Goal: Information Seeking & Learning: Understand process/instructions

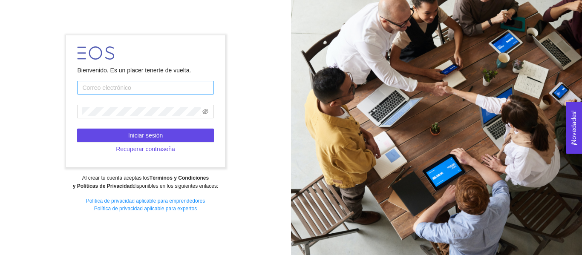
click at [193, 86] on input "text" at bounding box center [145, 88] width 136 height 14
click at [253, 69] on div "Bienvenido. Es un placer tenerte de vuelta. Iniciar sesión Recuperar contraseña…" at bounding box center [145, 127] width 291 height 196
click at [179, 90] on input "text" at bounding box center [145, 88] width 136 height 14
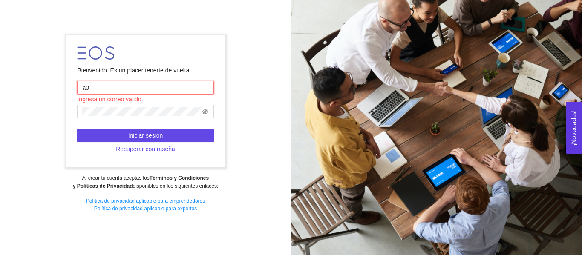
type input "a"
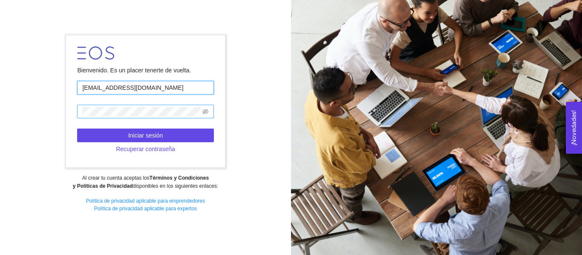
type input "[EMAIL_ADDRESS][DOMAIN_NAME]"
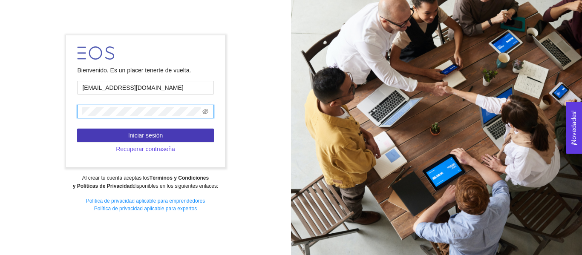
click at [194, 138] on button "Iniciar sesión" at bounding box center [145, 136] width 136 height 14
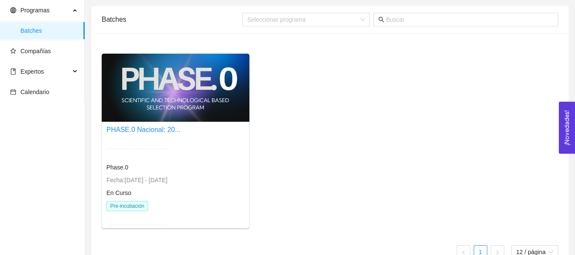
scroll to position [43, 0]
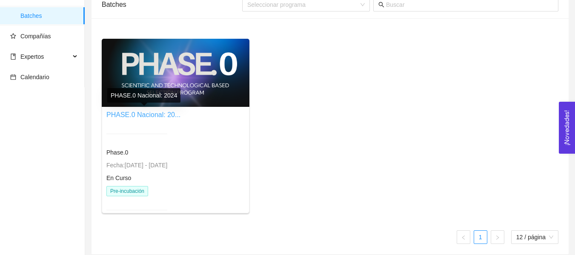
click at [161, 115] on link "PHASE.0 Nacional: 20..." at bounding box center [143, 114] width 74 height 7
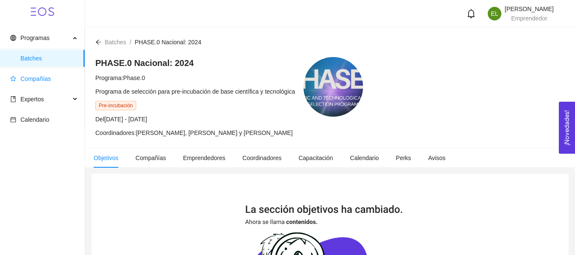
click at [24, 76] on span "Compañías" at bounding box center [35, 78] width 31 height 7
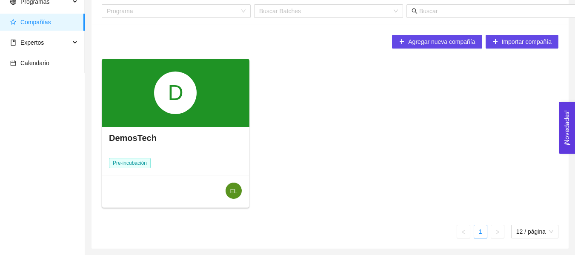
click at [188, 120] on div "D" at bounding box center [176, 93] width 148 height 68
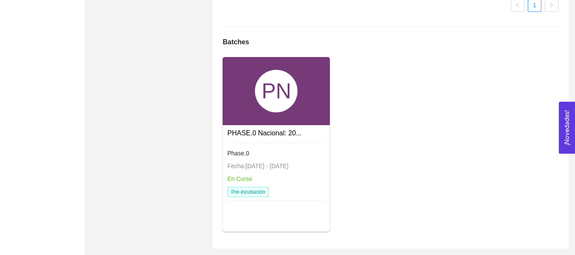
scroll to position [634, 0]
click at [276, 138] on div "Phase.0 Fecha: 24/01/2024 - 31/12/2026 En Curso Pre-incubación" at bounding box center [276, 170] width 98 height 65
click at [277, 132] on link "PHASE.0 Nacional: 20..." at bounding box center [264, 132] width 74 height 7
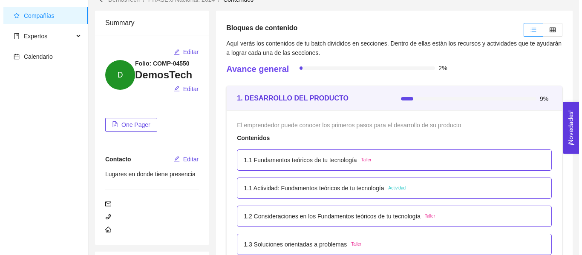
scroll to position [85, 0]
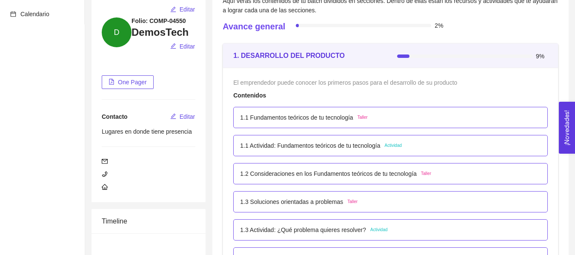
click at [409, 116] on div "1.1 Fundamentos teóricos de tu tecnología Taller" at bounding box center [390, 117] width 301 height 9
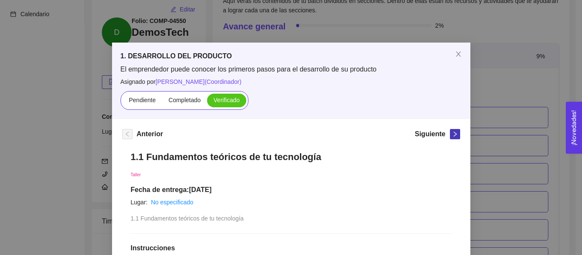
click at [450, 137] on button "button" at bounding box center [455, 134] width 10 height 10
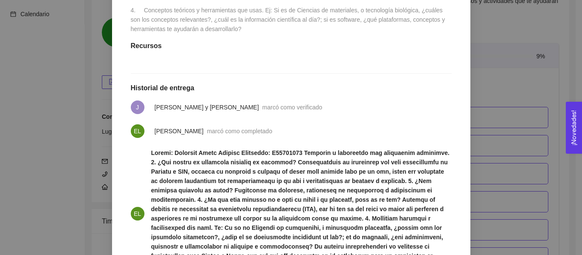
scroll to position [315, 0]
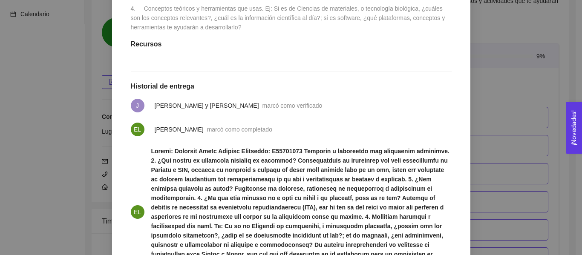
click at [285, 109] on li "J Jessica Hidalgo y Costilla Hernandez marcó como verificado" at bounding box center [291, 106] width 321 height 24
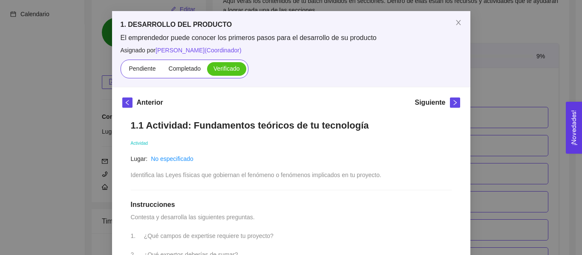
scroll to position [43, 0]
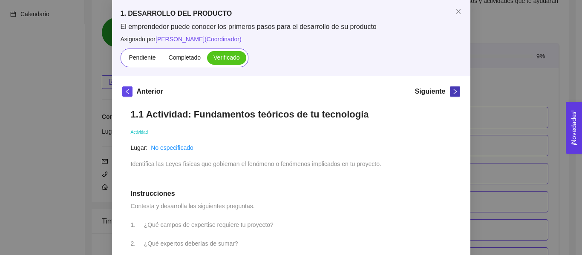
click at [450, 88] on button "button" at bounding box center [455, 91] width 10 height 10
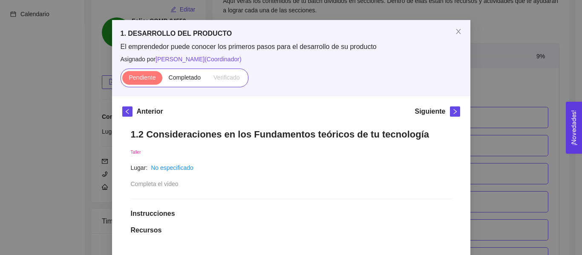
scroll to position [9, 0]
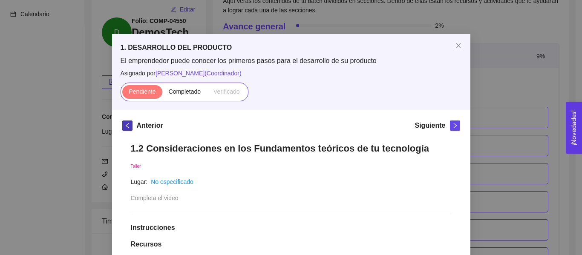
click at [122, 123] on button "button" at bounding box center [127, 126] width 10 height 10
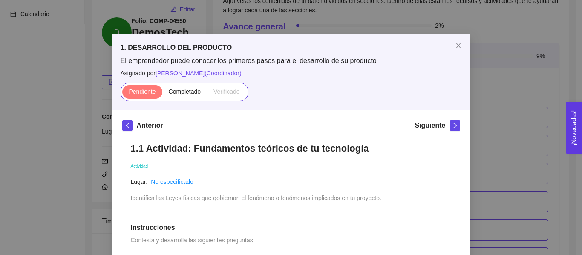
click at [558, 90] on div "1. DESARROLLO DEL PRODUCTO El emprendedor puede conocer los primeros pasos para…" at bounding box center [291, 127] width 582 height 255
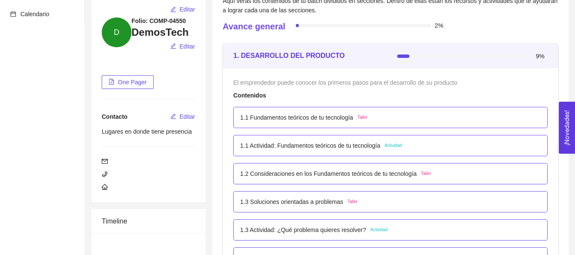
click at [360, 118] on span "Taller" at bounding box center [363, 117] width 10 height 7
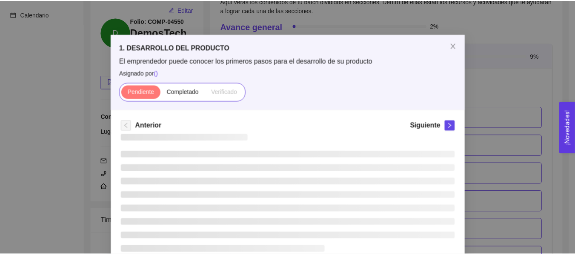
scroll to position [0, 0]
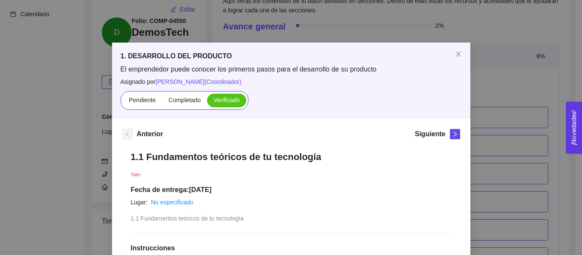
click at [499, 112] on div "1. DESARROLLO DEL PRODUCTO El emprendedor puede conocer los primeros pasos para…" at bounding box center [291, 127] width 582 height 255
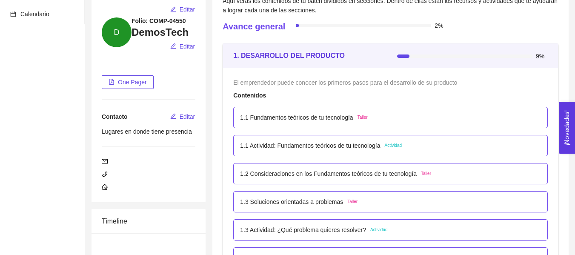
click at [394, 144] on span "Actividad" at bounding box center [393, 145] width 17 height 7
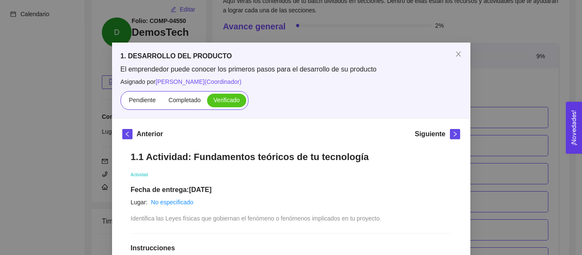
click at [521, 112] on div "1. DESARROLLO DEL PRODUCTO El emprendedor puede conocer los primeros pasos para…" at bounding box center [291, 127] width 582 height 255
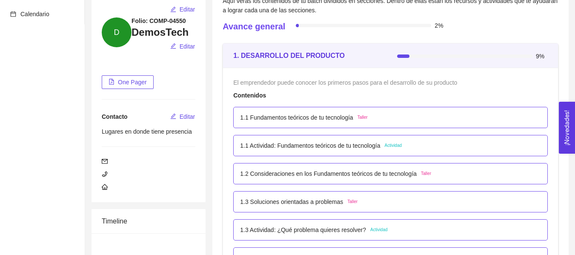
drag, startPoint x: 408, startPoint y: 158, endPoint x: 371, endPoint y: 199, distance: 55.5
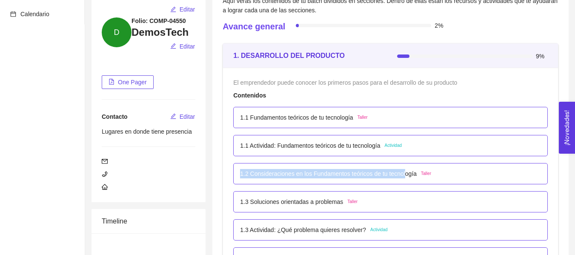
click at [390, 176] on p "1.2 Consideraciones en los Fundamentos teóricos de tu tecnología" at bounding box center [328, 173] width 177 height 9
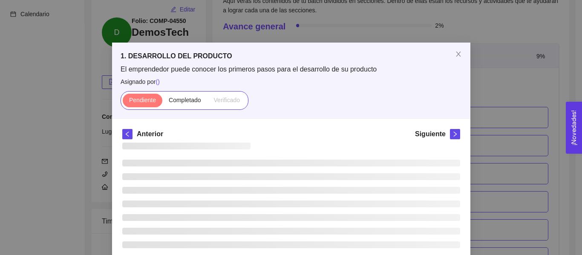
click at [509, 145] on div "1. DESARROLLO DEL PRODUCTO El emprendedor puede conocer los primeros pasos para…" at bounding box center [291, 127] width 582 height 255
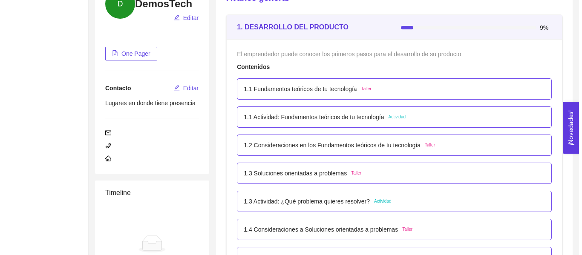
scroll to position [128, 0]
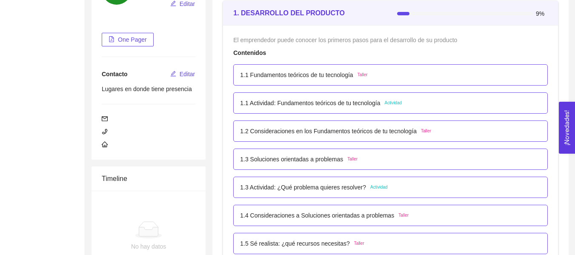
click at [385, 188] on span "Actividad" at bounding box center [379, 187] width 17 height 7
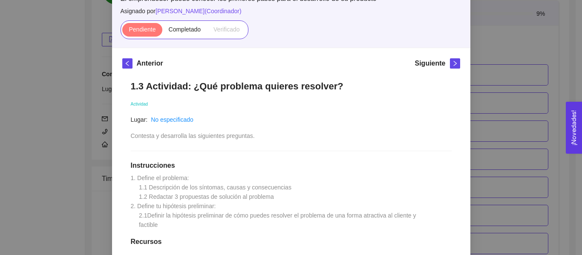
scroll to position [70, 0]
click at [506, 129] on div "1. DESARROLLO DEL PRODUCTO El emprendedor puede conocer los primeros pasos para…" at bounding box center [291, 127] width 582 height 255
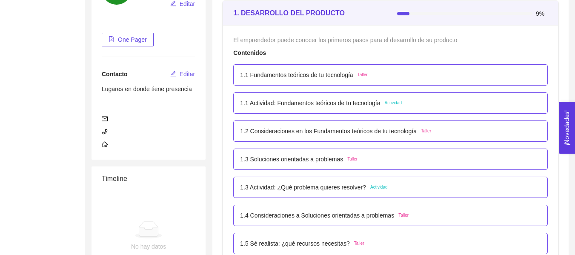
click at [430, 157] on div "1.3 Soluciones orientadas a problemas Taller" at bounding box center [390, 159] width 301 height 9
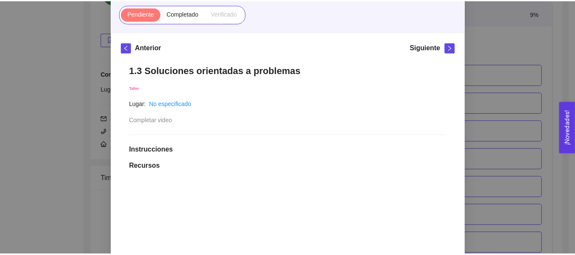
scroll to position [0, 0]
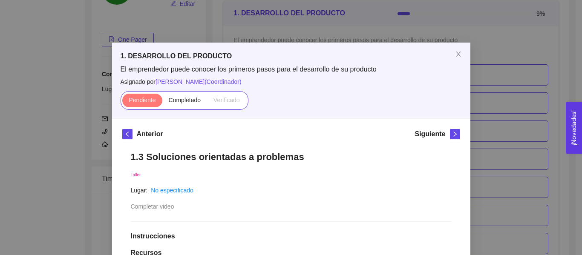
click at [495, 86] on div "1. DESARROLLO DEL PRODUCTO El emprendedor puede conocer los primeros pasos para…" at bounding box center [291, 127] width 582 height 255
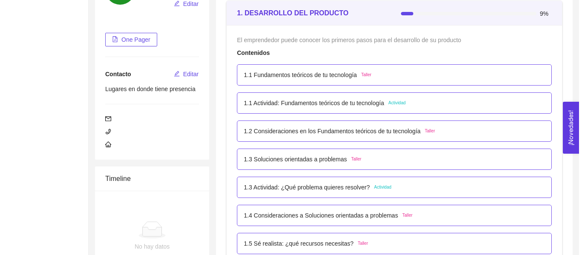
scroll to position [170, 0]
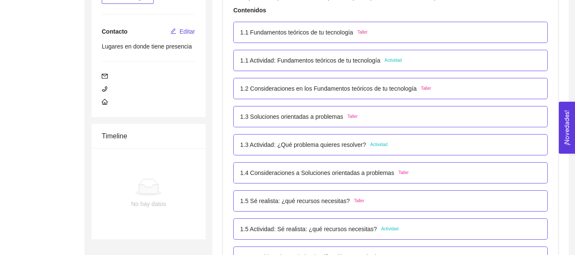
click at [429, 140] on div "1.3 Actividad: ¿Qué problema quieres resolver? Actividad" at bounding box center [390, 144] width 315 height 21
click at [428, 144] on div "1.3 Actividad: ¿Qué problema quieres resolver? Actividad" at bounding box center [390, 144] width 301 height 9
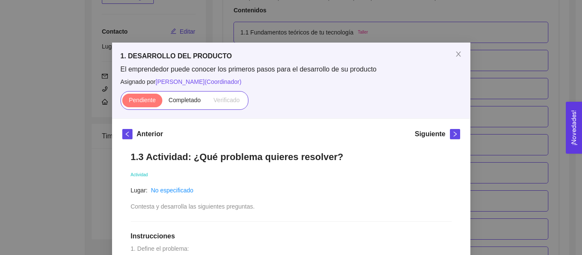
click at [506, 121] on div "1. DESARROLLO DEL PRODUCTO El emprendedor puede conocer los primeros pasos para…" at bounding box center [291, 127] width 582 height 255
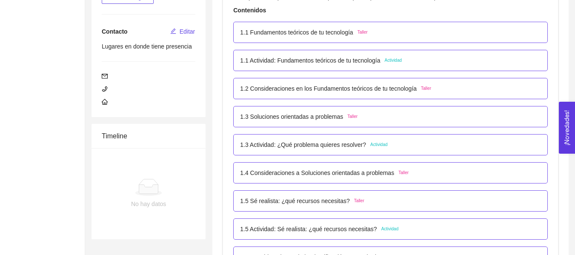
click at [402, 57] on span "Actividad" at bounding box center [393, 60] width 17 height 7
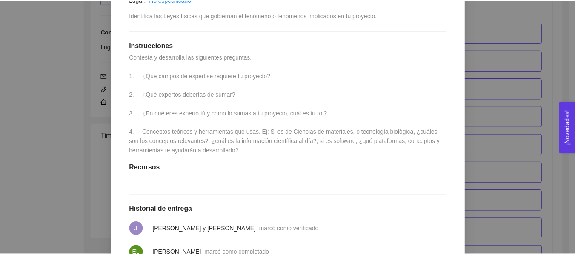
scroll to position [213, 0]
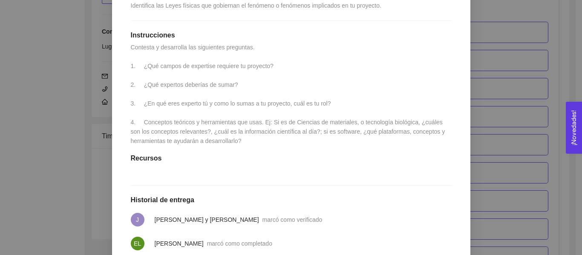
click at [506, 130] on div "1. DESARROLLO DEL PRODUCTO El emprendedor puede conocer los primeros pasos para…" at bounding box center [291, 127] width 582 height 255
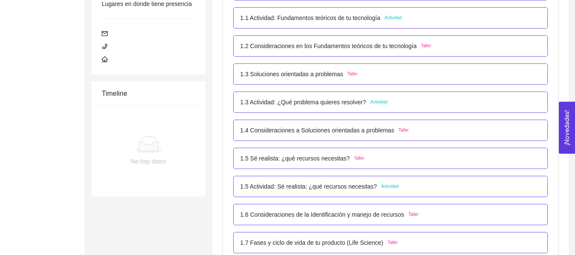
click at [414, 102] on div "1.3 Actividad: ¿Qué problema quieres resolver? Actividad" at bounding box center [390, 102] width 301 height 9
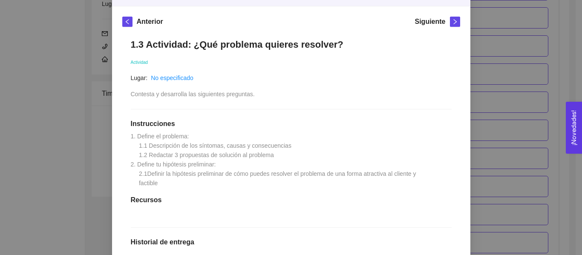
scroll to position [283, 0]
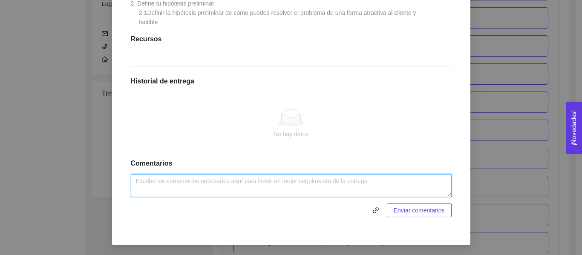
click at [247, 190] on textarea at bounding box center [291, 185] width 321 height 23
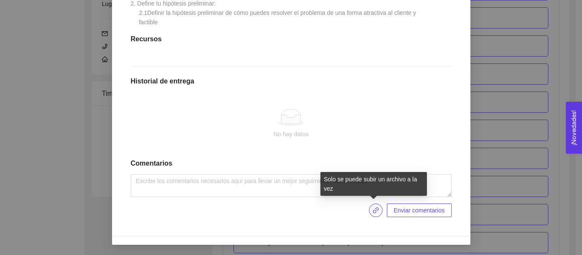
click at [374, 208] on icon "link" at bounding box center [375, 210] width 7 height 7
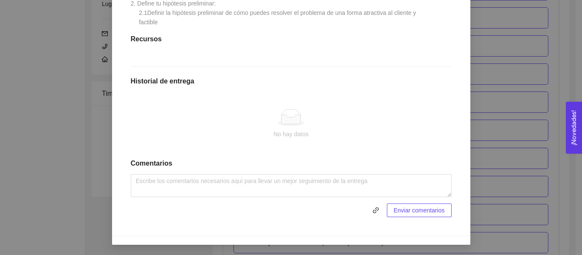
click at [277, 152] on div "No hay datos" at bounding box center [291, 124] width 321 height 71
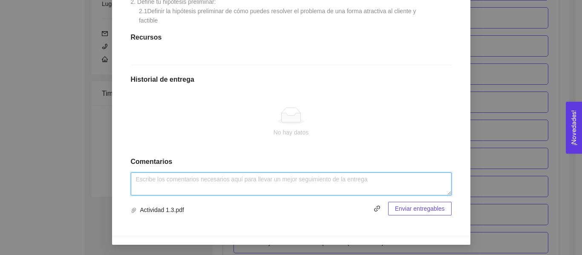
click at [240, 187] on textarea at bounding box center [291, 183] width 321 height 23
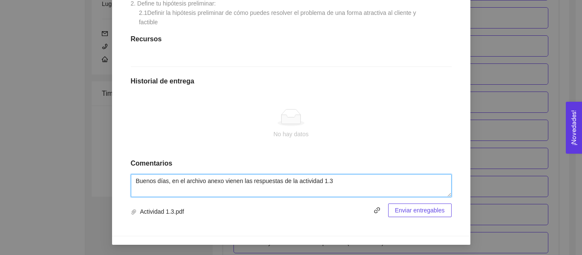
type textarea "Buenos días, en el archivo anexo vienen las respuestas de la actividad 1.3"
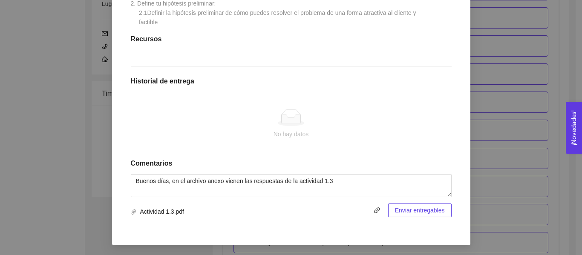
click at [434, 212] on span "Enviar entregables" at bounding box center [420, 210] width 50 height 9
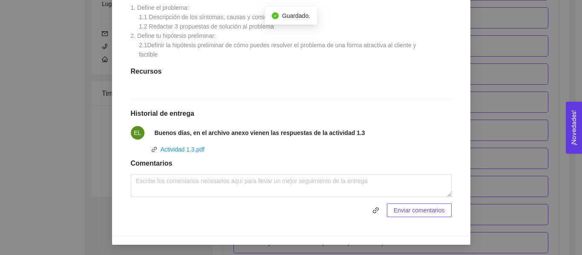
scroll to position [250, 0]
click at [175, 152] on link "Actividad 1.3.pdf" at bounding box center [183, 149] width 44 height 7
click at [544, 108] on div "1. DESARROLLO DEL PRODUCTO El emprendedor puede conocer los primeros pasos para…" at bounding box center [291, 127] width 582 height 255
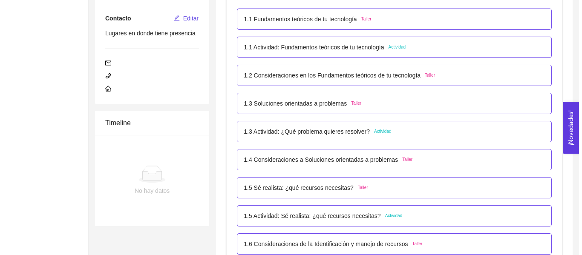
scroll to position [170, 0]
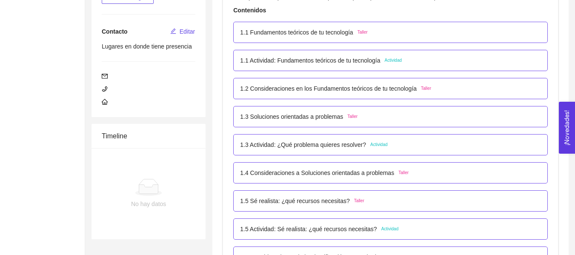
click at [366, 174] on p "1.4 Consideraciones a Soluciones orientadas a problemas" at bounding box center [317, 172] width 154 height 9
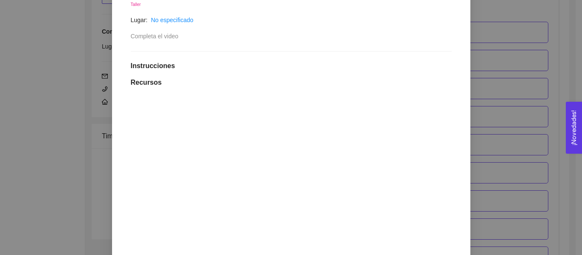
click at [512, 146] on div "1. DESARROLLO DEL PRODUCTO El emprendedor puede conocer los primeros pasos para…" at bounding box center [291, 127] width 582 height 255
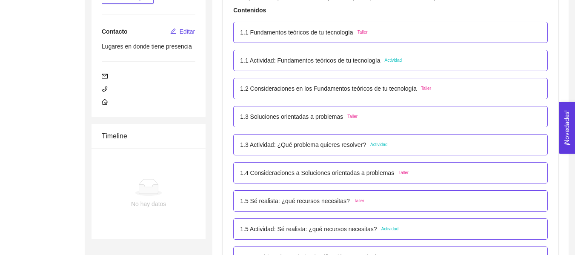
click at [371, 144] on span "Actividad" at bounding box center [379, 144] width 17 height 7
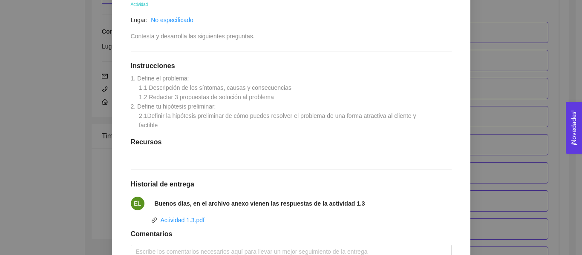
click at [475, 128] on div "1. DESARROLLO DEL PRODUCTO El emprendedor puede conocer los primeros pasos para…" at bounding box center [291, 127] width 582 height 255
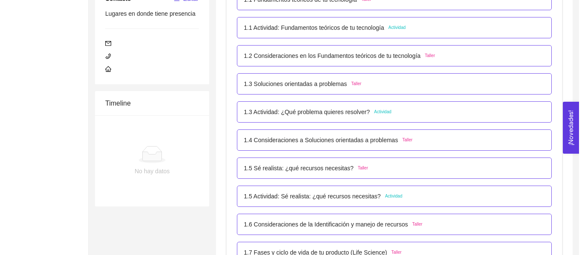
scroll to position [213, 0]
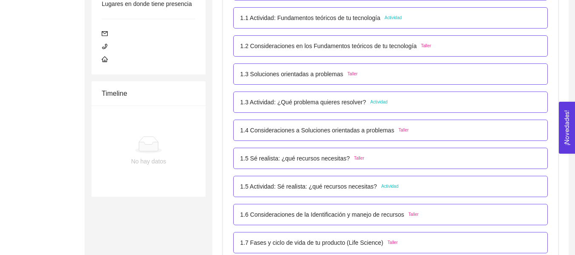
click at [395, 156] on div "1.5 Sé realista: ¿qué recursos necesitas? Taller" at bounding box center [390, 158] width 301 height 9
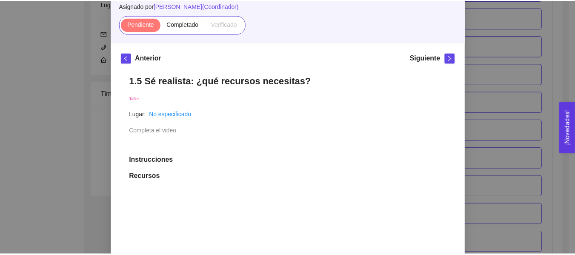
scroll to position [85, 0]
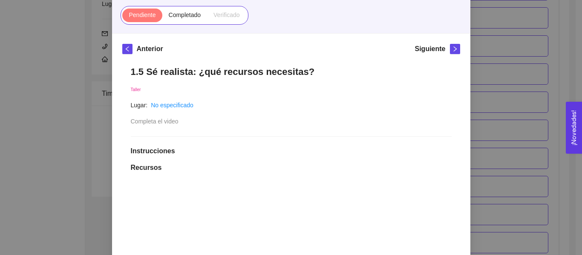
click at [500, 153] on div "1. DESARROLLO DEL PRODUCTO El emprendedor puede conocer los primeros pasos para…" at bounding box center [291, 127] width 582 height 255
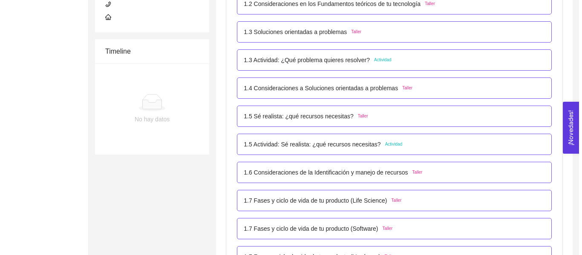
scroll to position [256, 0]
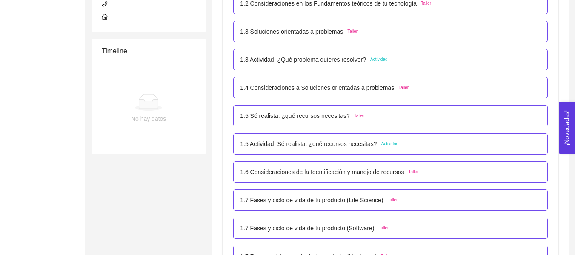
click at [407, 149] on div "1.5 Actividad: Sé realista: ¿qué recursos necesitas? Actividad" at bounding box center [390, 143] width 301 height 9
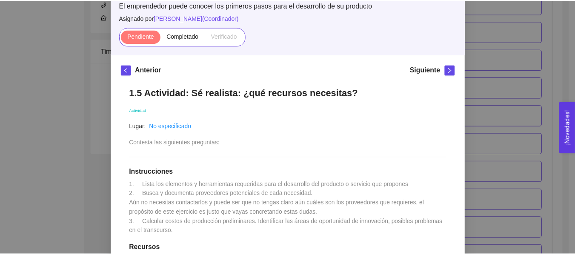
scroll to position [27, 0]
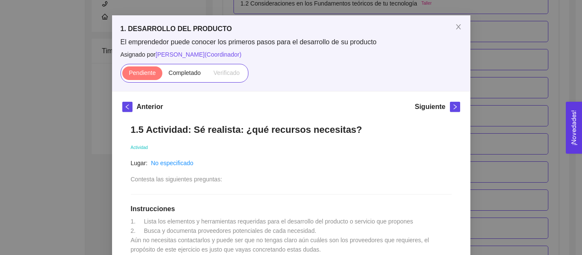
click at [517, 138] on div "1. DESARROLLO DEL PRODUCTO El emprendedor puede conocer los primeros pasos para…" at bounding box center [291, 127] width 582 height 255
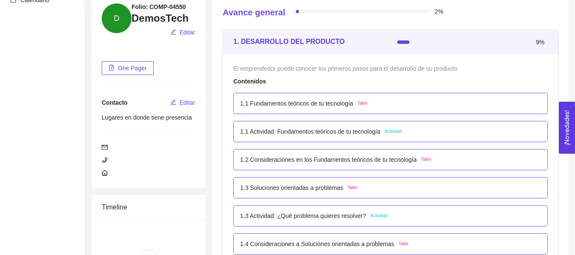
scroll to position [0, 0]
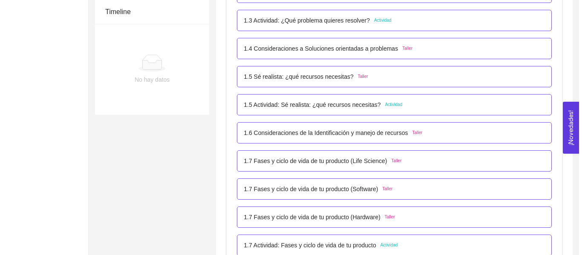
scroll to position [298, 0]
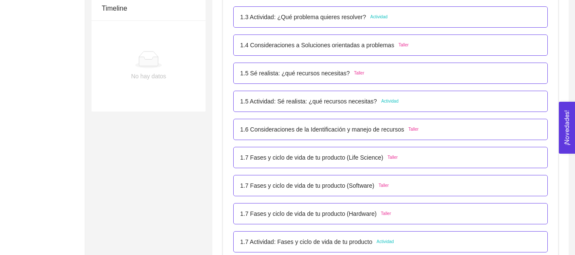
click at [348, 78] on div "1.5 Sé realista: ¿qué recursos necesitas? Taller" at bounding box center [302, 73] width 124 height 9
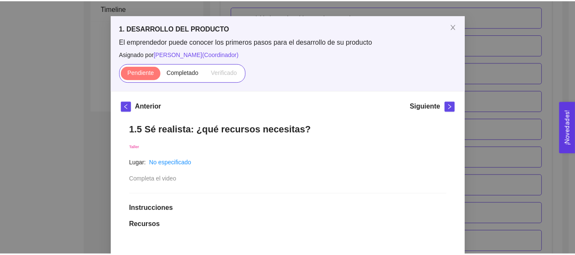
scroll to position [0, 0]
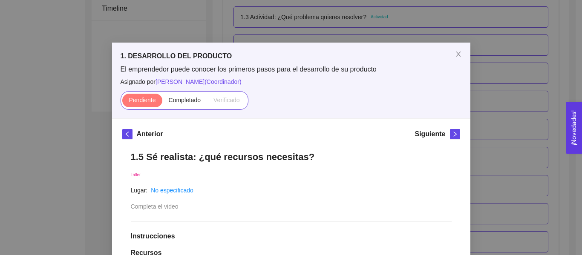
click at [495, 112] on div "1. DESARROLLO DEL PRODUCTO El emprendedor puede conocer los primeros pasos para…" at bounding box center [291, 127] width 582 height 255
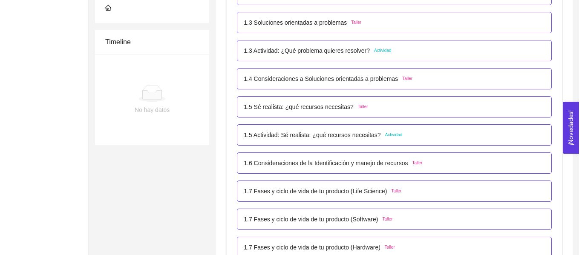
scroll to position [256, 0]
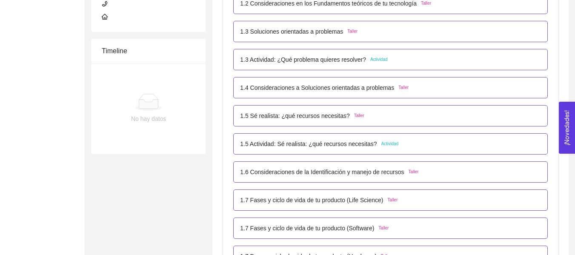
click at [348, 136] on div "1.5 Actividad: Sé realista: ¿qué recursos necesitas? Actividad" at bounding box center [390, 143] width 315 height 21
click at [348, 144] on p "1.5 Actividad: Sé realista: ¿qué recursos necesitas?" at bounding box center [308, 143] width 137 height 9
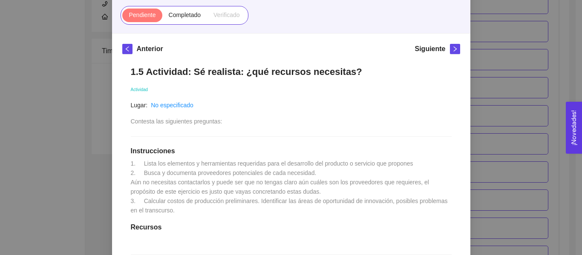
scroll to position [128, 0]
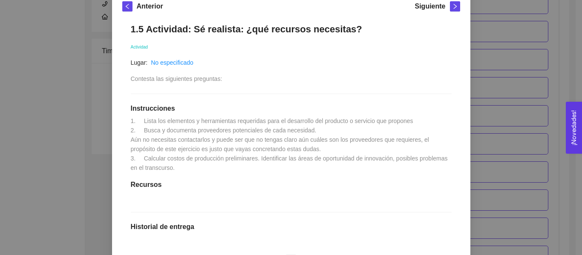
click at [554, 95] on div "1. DESARROLLO DEL PRODUCTO El emprendedor puede conocer los primeros pasos para…" at bounding box center [291, 127] width 582 height 255
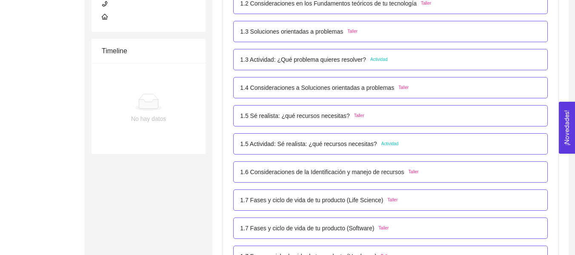
click at [394, 120] on div "1.5 Sé realista: ¿qué recursos necesitas? Taller" at bounding box center [390, 115] width 301 height 9
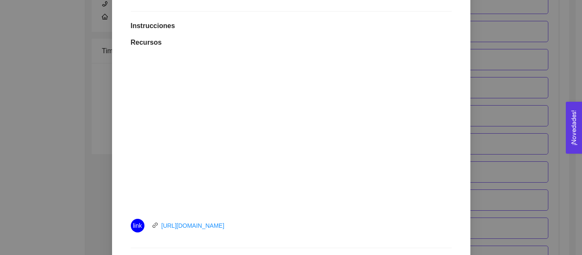
scroll to position [213, 0]
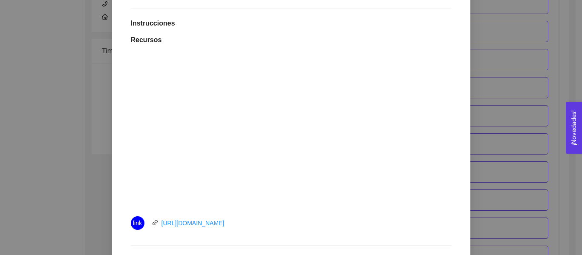
click at [565, 111] on div "1. DESARROLLO DEL PRODUCTO El emprendedor puede conocer los primeros pasos para…" at bounding box center [291, 127] width 582 height 255
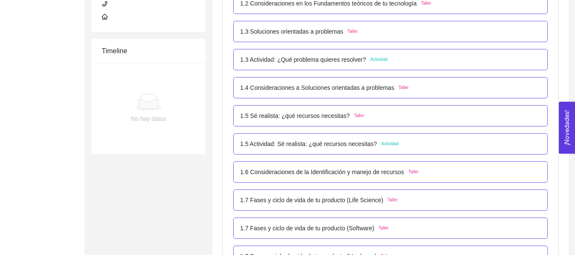
click at [320, 141] on p "1.5 Actividad: Sé realista: ¿qué recursos necesitas?" at bounding box center [308, 143] width 137 height 9
click at [0, 0] on div "1. DESARROLLO DEL PRODUCTO El emprendedor puede conocer los primeros pasos para…" at bounding box center [0, 0] width 0 height 0
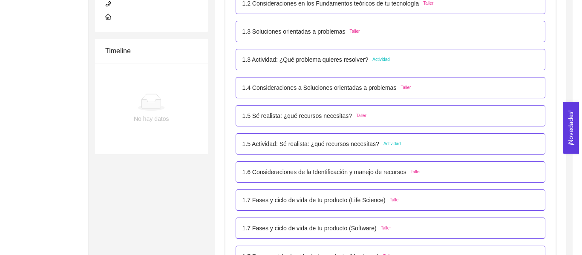
scroll to position [0, 0]
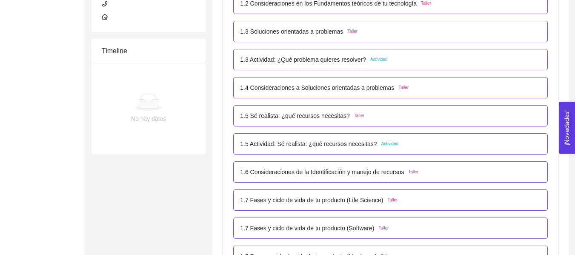
click at [320, 141] on p "1.5 Actividad: Sé realista: ¿qué recursos necesitas?" at bounding box center [308, 143] width 137 height 9
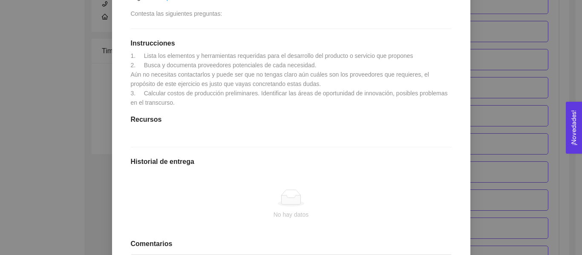
scroll to position [213, 0]
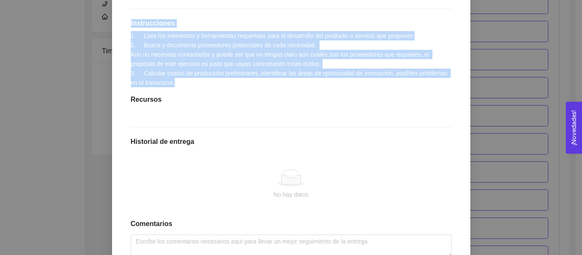
drag, startPoint x: 125, startPoint y: 20, endPoint x: 187, endPoint y: 84, distance: 88.6
click at [187, 84] on div "1.5 Actividad: Sé realista: ¿qué recursos necesitas? Actividad Lugar: No especi…" at bounding box center [291, 108] width 338 height 356
copy div "Instrucciones 1. Lista los elementos y herramientas requeridas para el desarrol…"
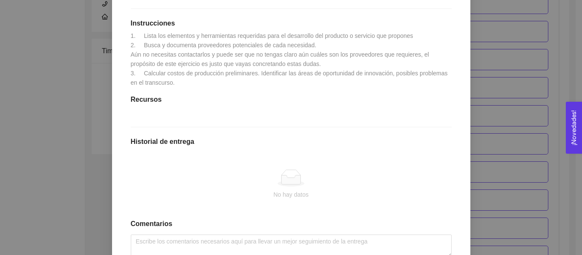
click at [266, 114] on div "1.5 Actividad: Sé realista: ¿qué recursos necesitas? Actividad Lugar: No especi…" at bounding box center [291, 108] width 338 height 356
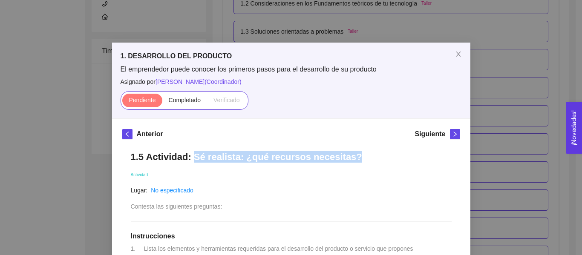
drag, startPoint x: 343, startPoint y: 157, endPoint x: 188, endPoint y: 161, distance: 155.1
click at [188, 161] on h1 "1.5 Actividad: Sé realista: ¿qué recursos necesitas?" at bounding box center [291, 156] width 321 height 11
copy h1 "Sé realista: ¿qué recursos necesitas?"
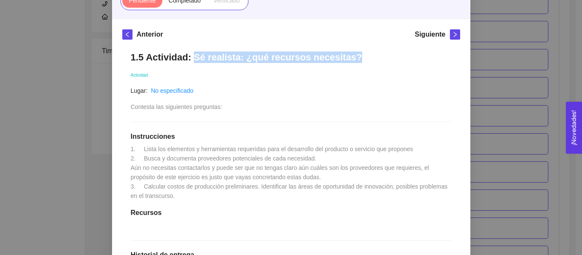
scroll to position [128, 0]
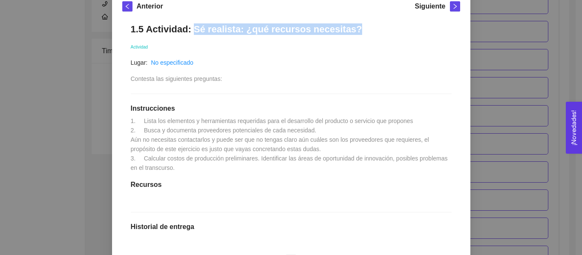
drag, startPoint x: 130, startPoint y: 110, endPoint x: 223, endPoint y: 175, distance: 113.4
click at [223, 175] on div "1.5 Actividad: Sé realista: ¿qué recursos necesitas? Actividad Lugar: No especi…" at bounding box center [291, 193] width 338 height 356
copy div "Instrucciones 1. Lista los elementos y herramientas requeridas para el desarrol…"
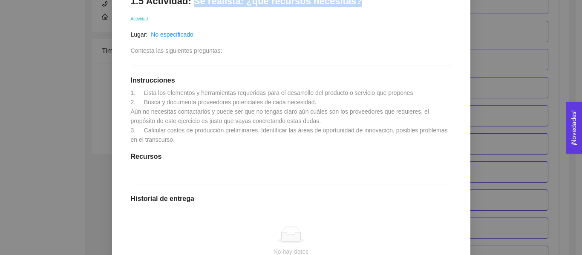
scroll to position [170, 0]
